Goal: Information Seeking & Learning: Learn about a topic

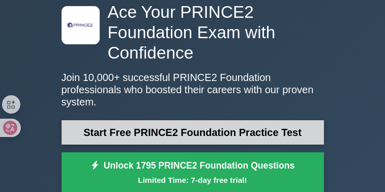
click at [283, 120] on link "Start Free PRINCE2 Foundation Practice Test" at bounding box center [193, 132] width 263 height 24
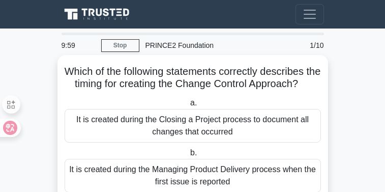
scroll to position [51, 0]
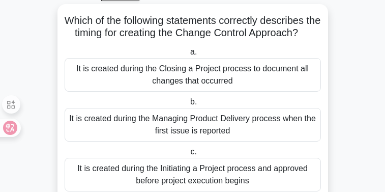
click at [212, 76] on div "It is created during the Closing a Project process to document all changes that…" at bounding box center [193, 75] width 257 height 34
click at [188, 55] on input "a. It is created during the Closing a Project process to document all changes t…" at bounding box center [188, 52] width 0 height 7
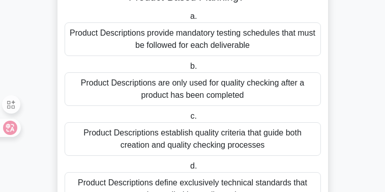
scroll to position [102, 0]
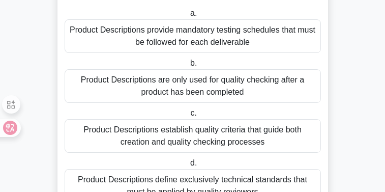
click at [209, 40] on div "Product Descriptions provide mandatory testing schedules that must be followed …" at bounding box center [193, 36] width 257 height 34
click at [188, 17] on input "a. Product Descriptions provide mandatory testing schedules that must be follow…" at bounding box center [188, 13] width 0 height 7
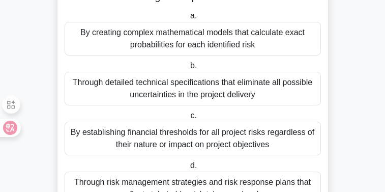
scroll to position [0, 0]
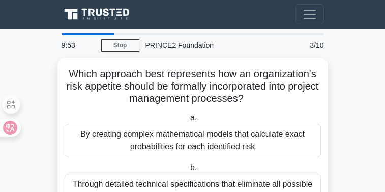
click at [209, 40] on div "PRINCE2 Foundation" at bounding box center [211, 45] width 145 height 20
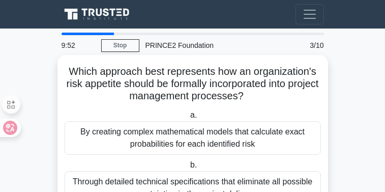
click at [254, 137] on div "By creating complex mathematical models that calculate exact probabilities for …" at bounding box center [193, 138] width 257 height 34
click at [188, 119] on input "a. By creating complex mathematical models that calculate exact probabilities f…" at bounding box center [188, 115] width 0 height 7
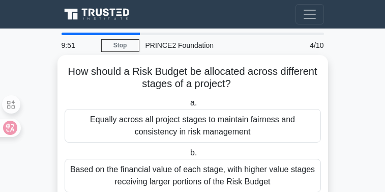
click at [257, 126] on div "Equally across all project stages to maintain fairness and consistency in risk …" at bounding box center [193, 126] width 257 height 34
click at [188, 106] on input "a. Equally across all project stages to maintain fairness and consistency in ri…" at bounding box center [188, 103] width 0 height 7
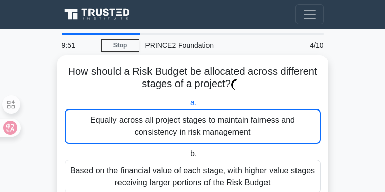
click at [257, 126] on div "Equally across all project stages to maintain fairness and consistency in risk …" at bounding box center [193, 126] width 257 height 35
click at [188, 106] on input "a. Equally across all project stages to maintain fairness and consistency in ri…" at bounding box center [188, 103] width 0 height 7
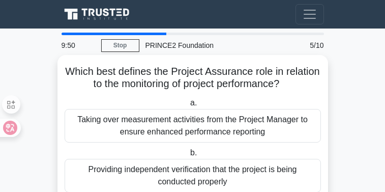
click at [257, 126] on div "Taking over measurement activities from the Project Manager to ensure enhanced …" at bounding box center [193, 126] width 257 height 34
click at [188, 106] on input "a. Taking over measurement activities from the Project Manager to ensure enhanc…" at bounding box center [188, 103] width 0 height 7
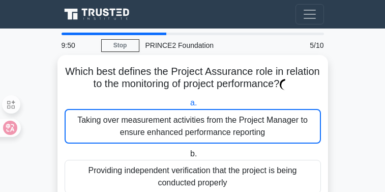
click at [257, 126] on div "Taking over measurement activities from the Project Manager to ensure enhanced …" at bounding box center [193, 126] width 257 height 35
